Goal: Task Accomplishment & Management: Use online tool/utility

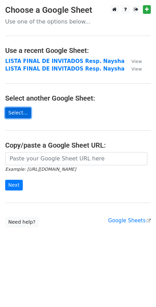
click at [15, 116] on link "Select..." at bounding box center [18, 113] width 26 height 11
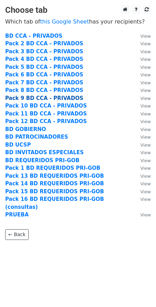
click at [31, 97] on strong "Pack 9 BD CCA - PRIVADOS" at bounding box center [44, 98] width 78 height 6
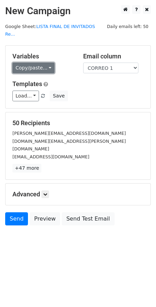
click at [28, 63] on link "Copy/paste..." at bounding box center [33, 68] width 42 height 11
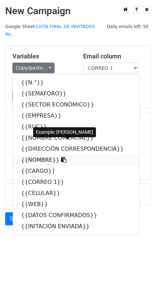
click at [35, 155] on link "{{NOMBRE}}" at bounding box center [76, 160] width 127 height 11
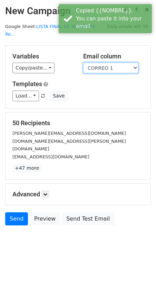
click at [92, 63] on select "N.° SEMAFORO SECTOR ECONÓMICO EMPRESA RUC NOMBRE COMERCIAL DIRECCIÓN CORRESPOND…" at bounding box center [110, 68] width 55 height 11
click at [83, 63] on select "N.° SEMAFORO SECTOR ECONÓMICO EMPRESA RUC NOMBRE COMERCIAL DIRECCIÓN CORRESPOND…" at bounding box center [110, 68] width 55 height 11
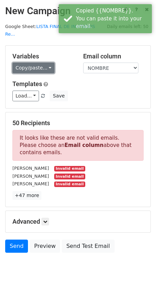
click at [43, 65] on link "Copy/paste..." at bounding box center [33, 68] width 42 height 11
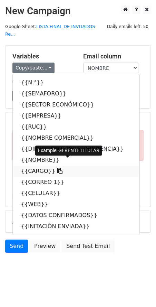
click at [35, 166] on link "{{CARGO}}" at bounding box center [76, 171] width 127 height 11
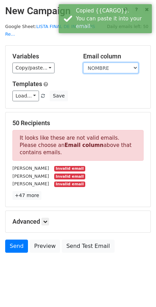
click at [94, 63] on select "N.° SEMAFORO SECTOR ECONÓMICO EMPRESA RUC NOMBRE COMERCIAL DIRECCIÓN CORRESPOND…" at bounding box center [110, 68] width 55 height 11
click at [83, 63] on select "N.° SEMAFORO SECTOR ECONÓMICO EMPRESA RUC NOMBRE COMERCIAL DIRECCIÓN CORRESPOND…" at bounding box center [110, 68] width 55 height 11
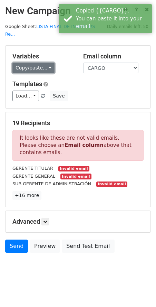
click at [29, 63] on link "Copy/paste..." at bounding box center [33, 68] width 42 height 11
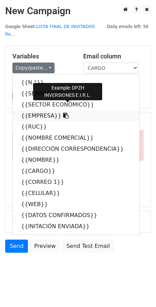
click at [34, 110] on link "{{EMPRESA}}" at bounding box center [76, 115] width 127 height 11
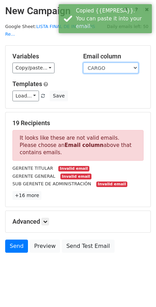
click at [106, 63] on select "N.° SEMAFORO SECTOR ECONÓMICO EMPRESA RUC NOMBRE COMERCIAL DIRECCIÓN CORRESPOND…" at bounding box center [110, 68] width 55 height 11
click at [83, 63] on select "N.° SEMAFORO SECTOR ECONÓMICO EMPRESA RUC NOMBRE COMERCIAL DIRECCIÓN CORRESPOND…" at bounding box center [110, 68] width 55 height 11
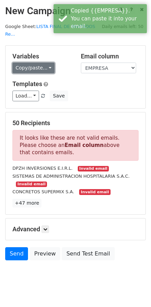
click at [32, 63] on link "Copy/paste..." at bounding box center [33, 68] width 42 height 11
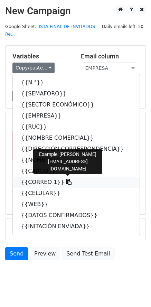
click at [35, 177] on link "{{CORREO 1}}" at bounding box center [76, 182] width 127 height 11
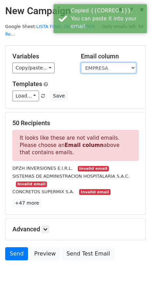
click at [90, 63] on select "N.° SEMAFORO SECTOR ECONÓMICO EMPRESA RUC NOMBRE COMERCIAL DIRECCIÓN CORRESPOND…" at bounding box center [108, 68] width 55 height 11
select select "CORREO 1"
click at [81, 63] on select "N.° SEMAFORO SECTOR ECONÓMICO EMPRESA RUC NOMBRE COMERCIAL DIRECCIÓN CORRESPOND…" at bounding box center [108, 68] width 55 height 11
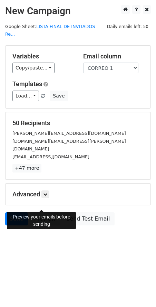
click at [40, 212] on link "Preview" at bounding box center [45, 218] width 30 height 13
click at [33, 164] on link "+47 more" at bounding box center [26, 168] width 29 height 9
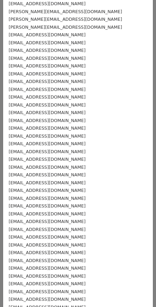
scroll to position [145, 0]
